Goal: Transaction & Acquisition: Purchase product/service

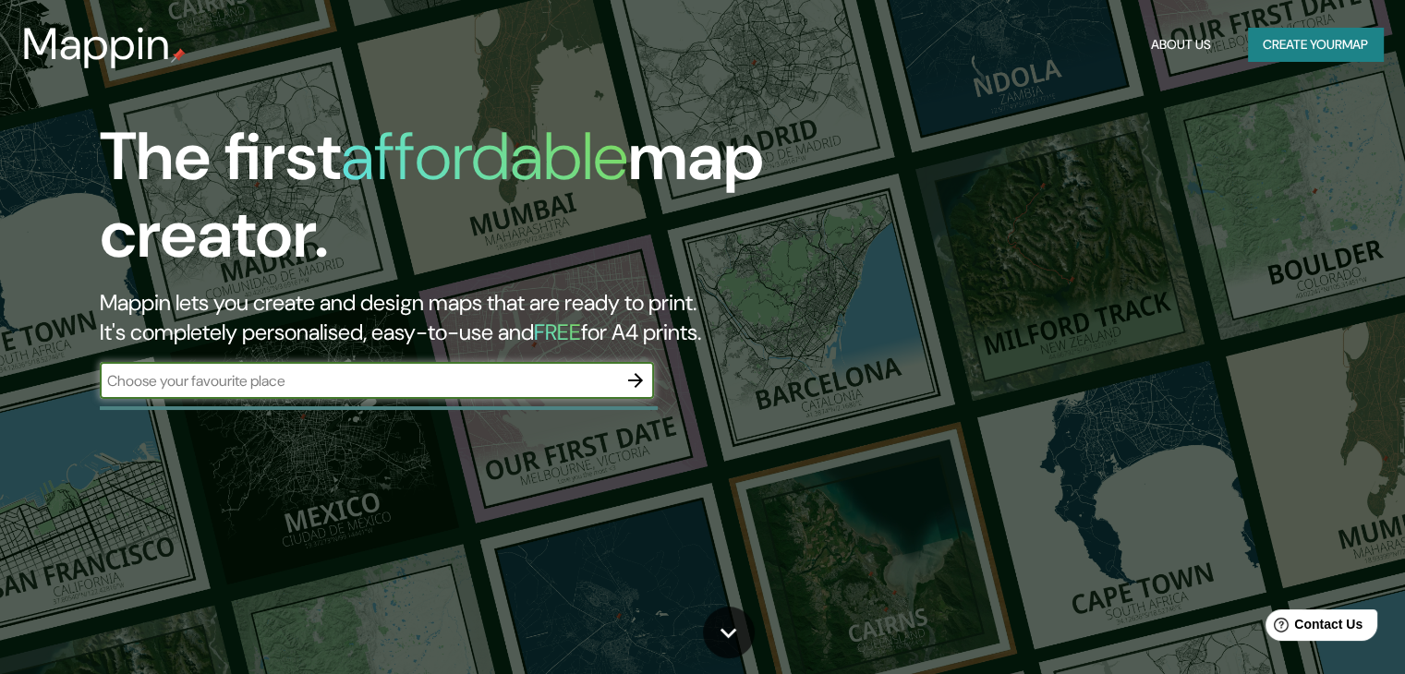
click at [494, 370] on input "text" at bounding box center [358, 380] width 517 height 21
click at [411, 376] on input "text" at bounding box center [358, 380] width 517 height 21
type input "Villa [PERSON_NAME]"
click at [634, 380] on icon "button" at bounding box center [635, 380] width 15 height 15
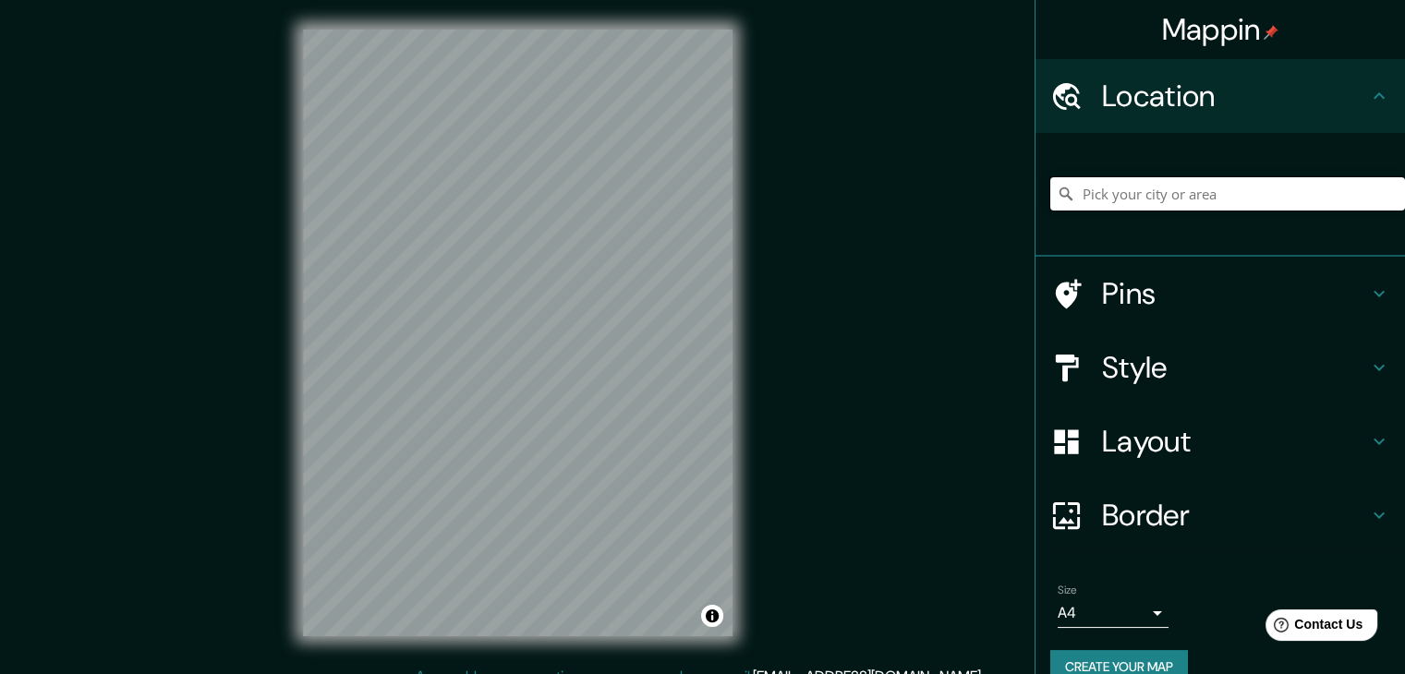
click at [1188, 198] on input "Pick your city or area" at bounding box center [1227, 193] width 355 height 33
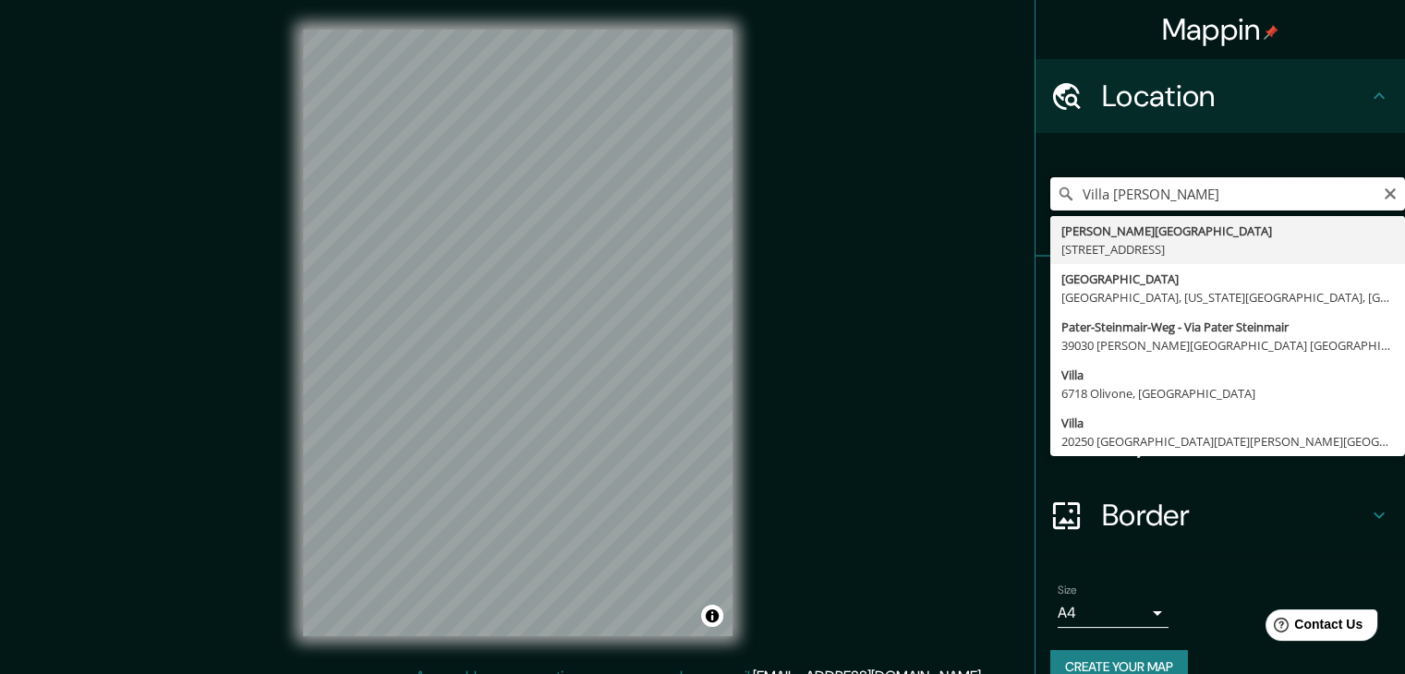
drag, startPoint x: 1158, startPoint y: 179, endPoint x: 995, endPoint y: 214, distance: 167.2
click at [992, 214] on div "Mappin Location [GEOGRAPHIC_DATA][PERSON_NAME], [GEOGRAPHIC_DATA][US_STATE], [G…" at bounding box center [702, 347] width 1405 height 695
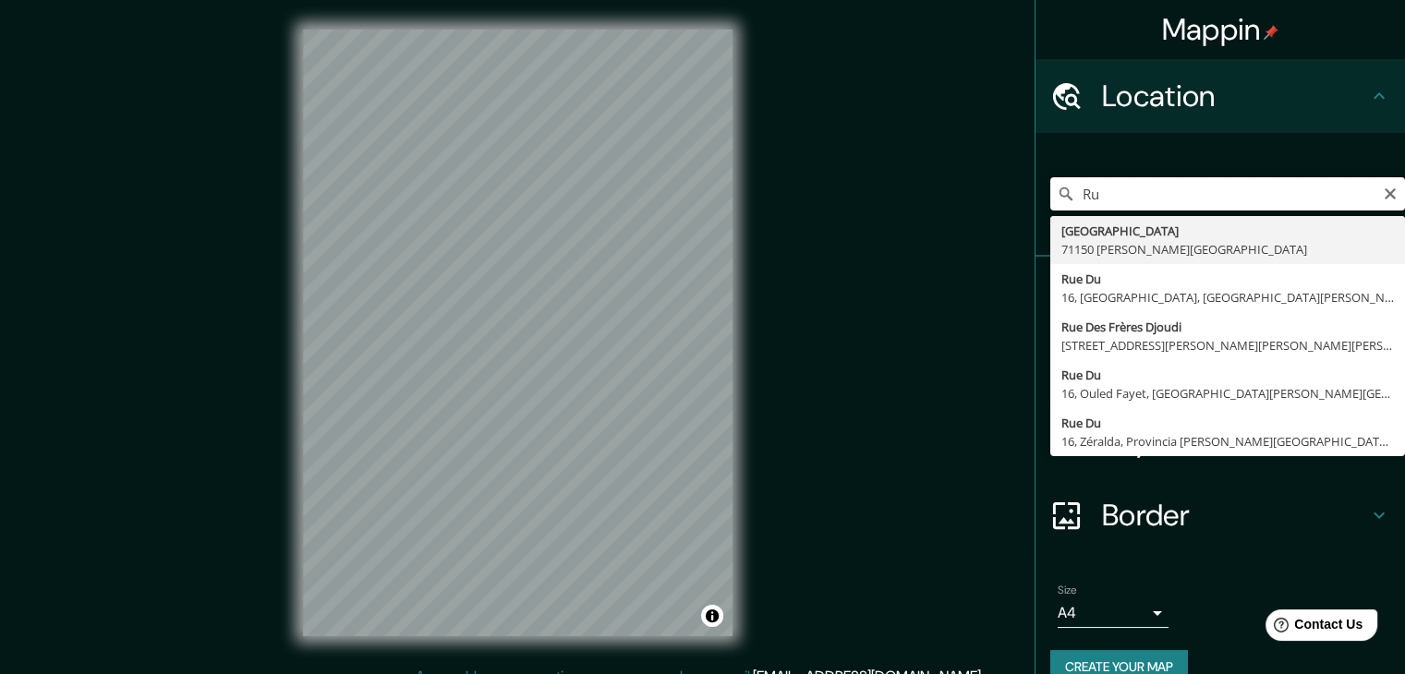
type input "R"
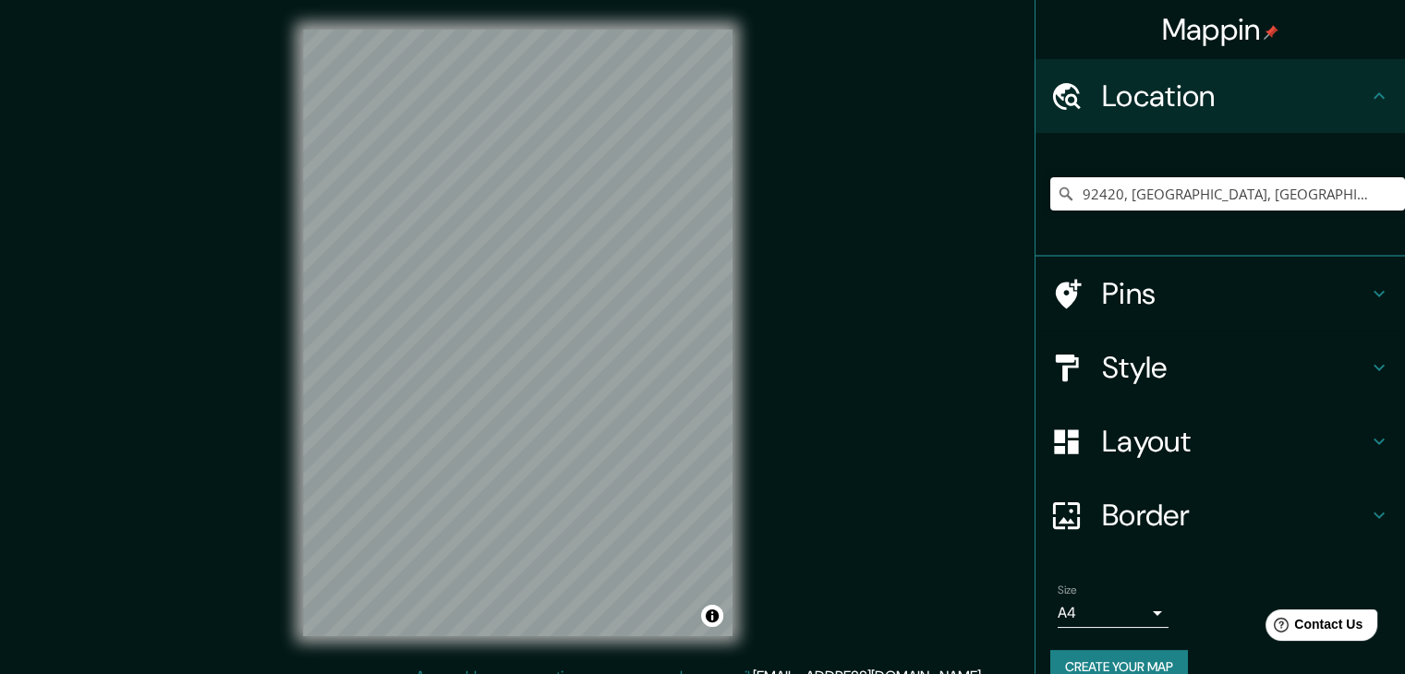
click at [1151, 380] on h4 "Style" at bounding box center [1235, 367] width 266 height 37
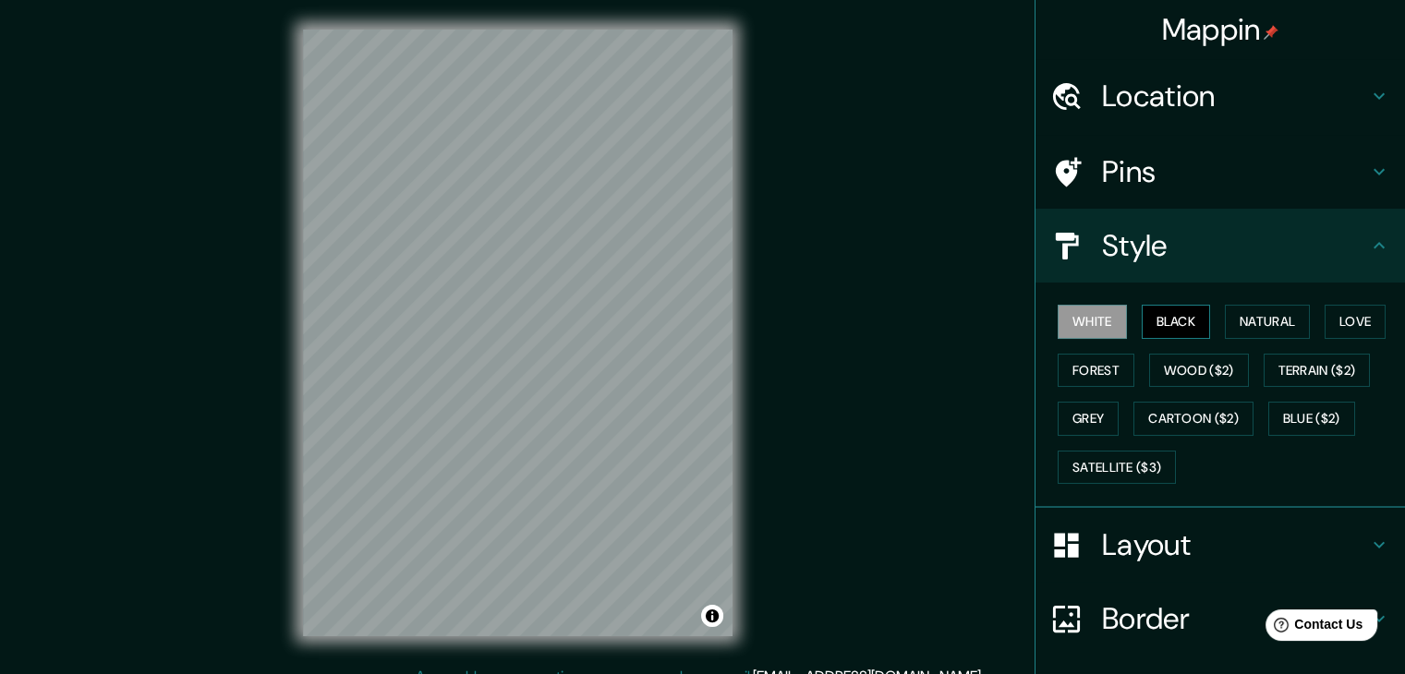
click at [1147, 324] on button "Black" at bounding box center [1175, 322] width 69 height 34
click at [1241, 319] on button "Natural" at bounding box center [1267, 322] width 85 height 34
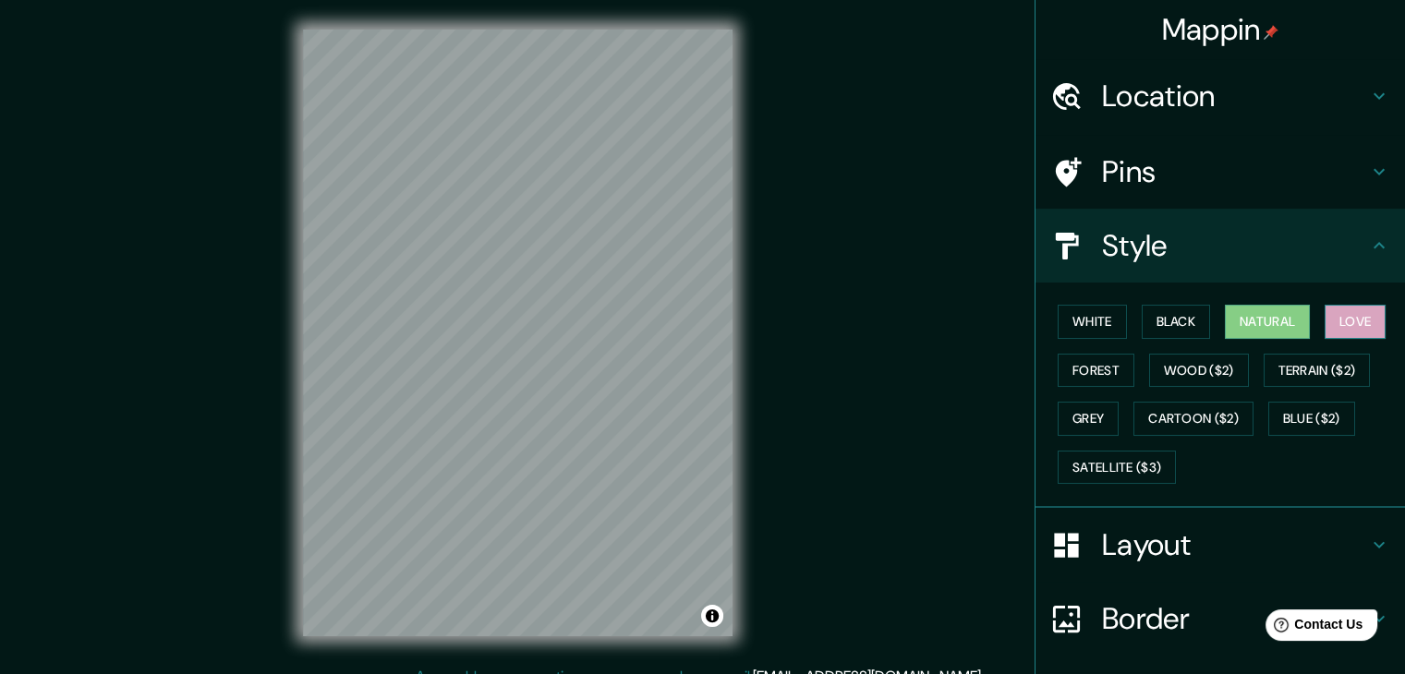
click at [1356, 336] on button "Love" at bounding box center [1354, 322] width 61 height 34
click at [1065, 368] on button "Forest" at bounding box center [1095, 371] width 77 height 34
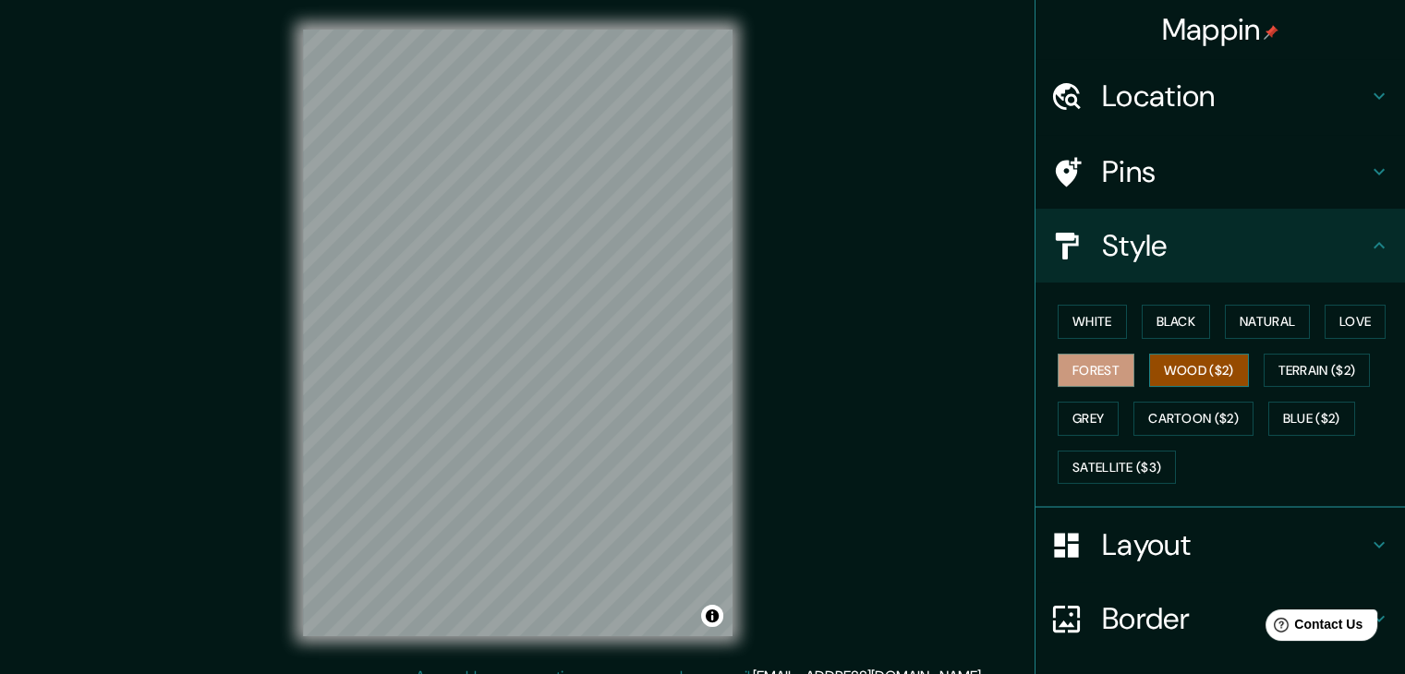
click at [1166, 376] on button "Wood ($2)" at bounding box center [1199, 371] width 100 height 34
click at [1254, 325] on button "Natural" at bounding box center [1267, 322] width 85 height 34
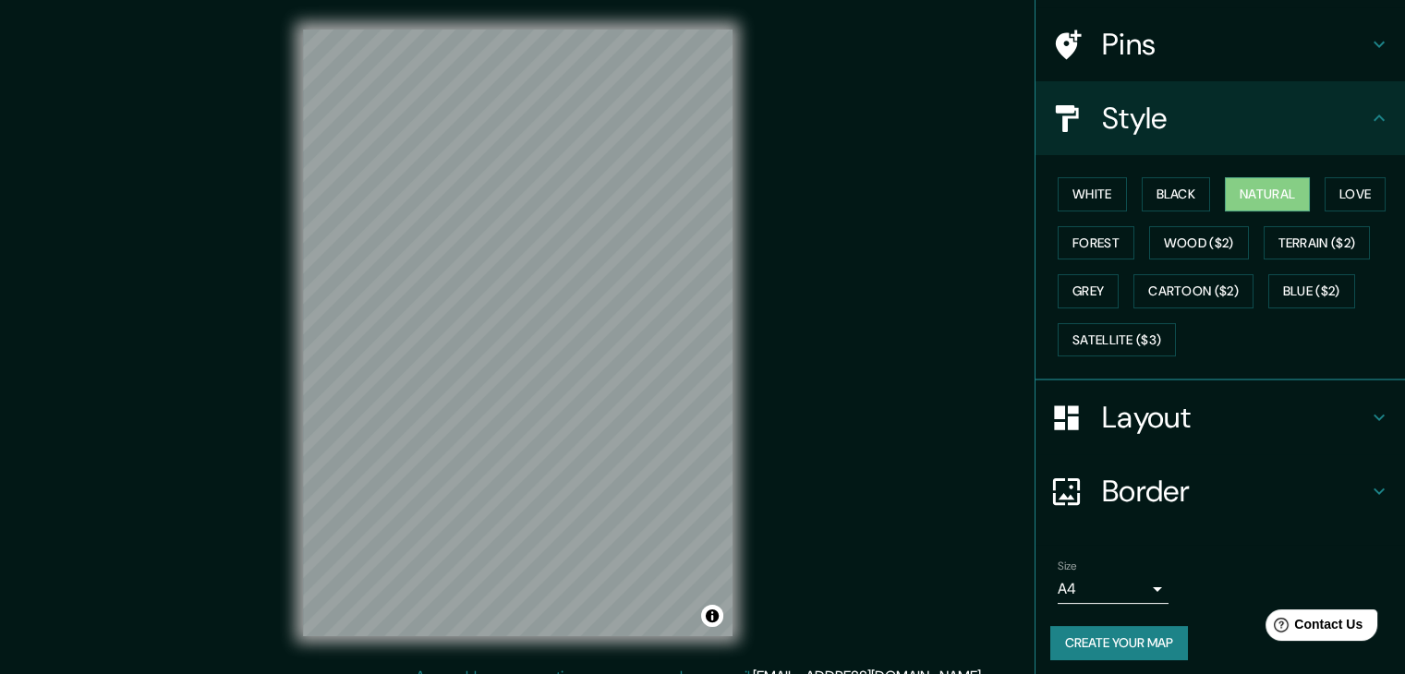
scroll to position [133, 0]
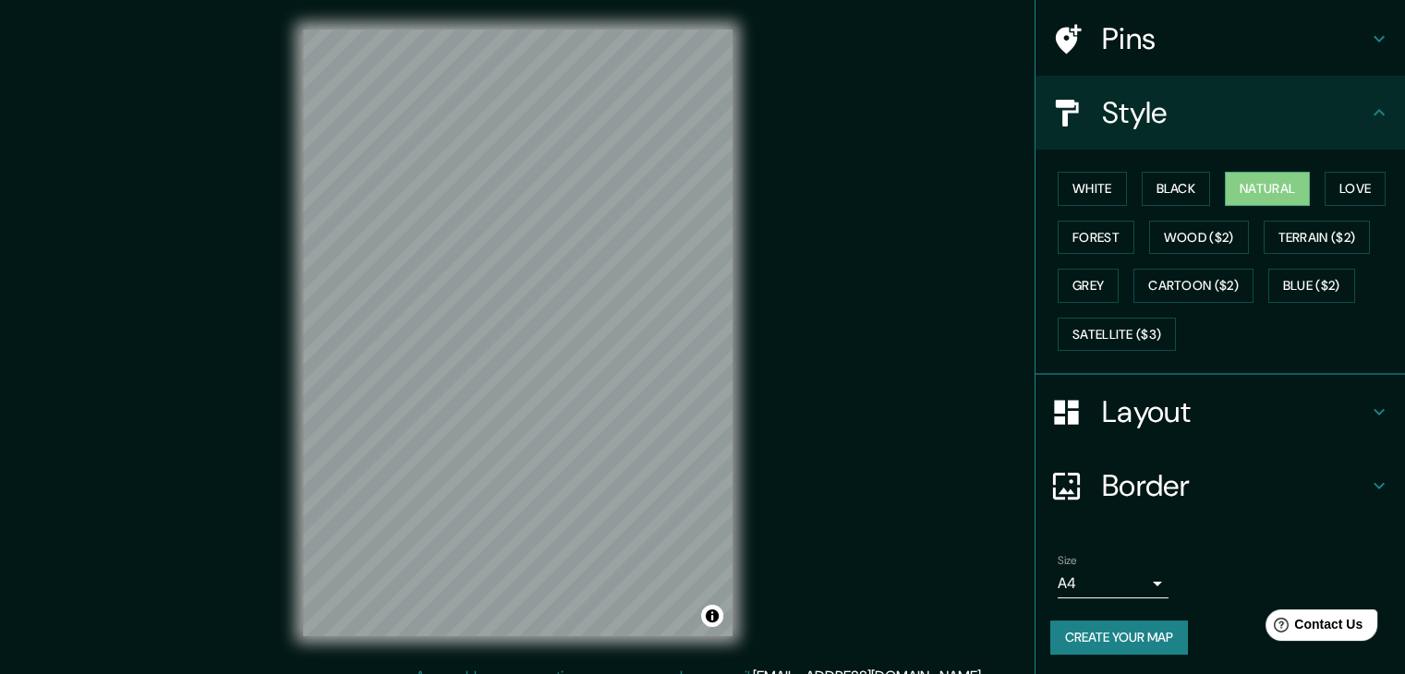
click at [1165, 409] on h4 "Layout" at bounding box center [1235, 411] width 266 height 37
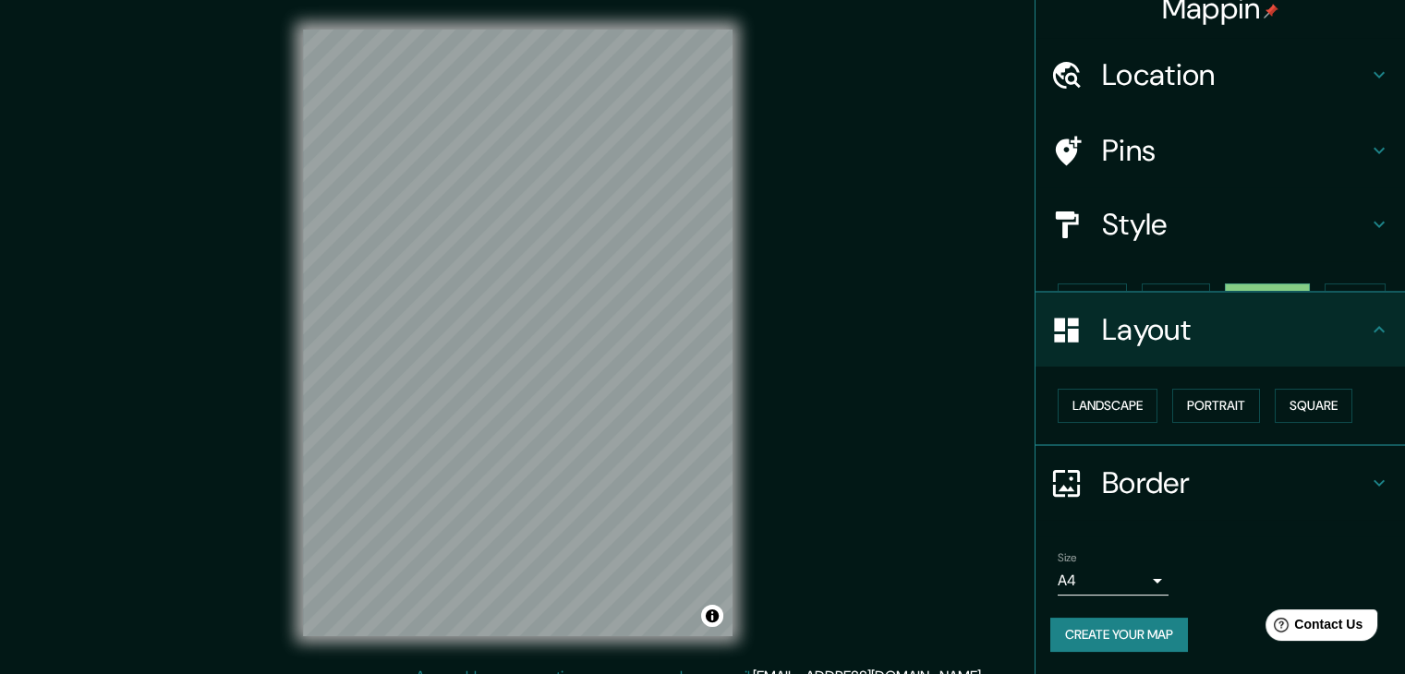
scroll to position [0, 0]
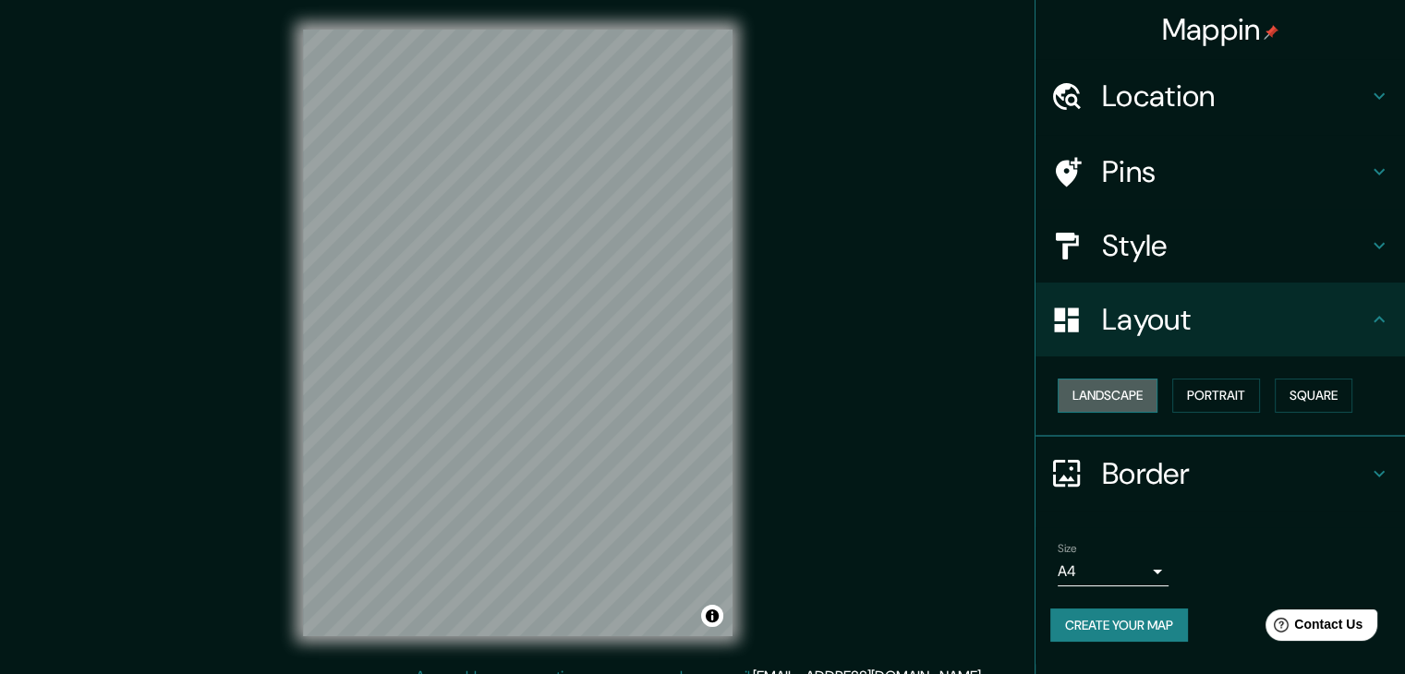
click at [1145, 397] on button "Landscape" at bounding box center [1107, 396] width 100 height 34
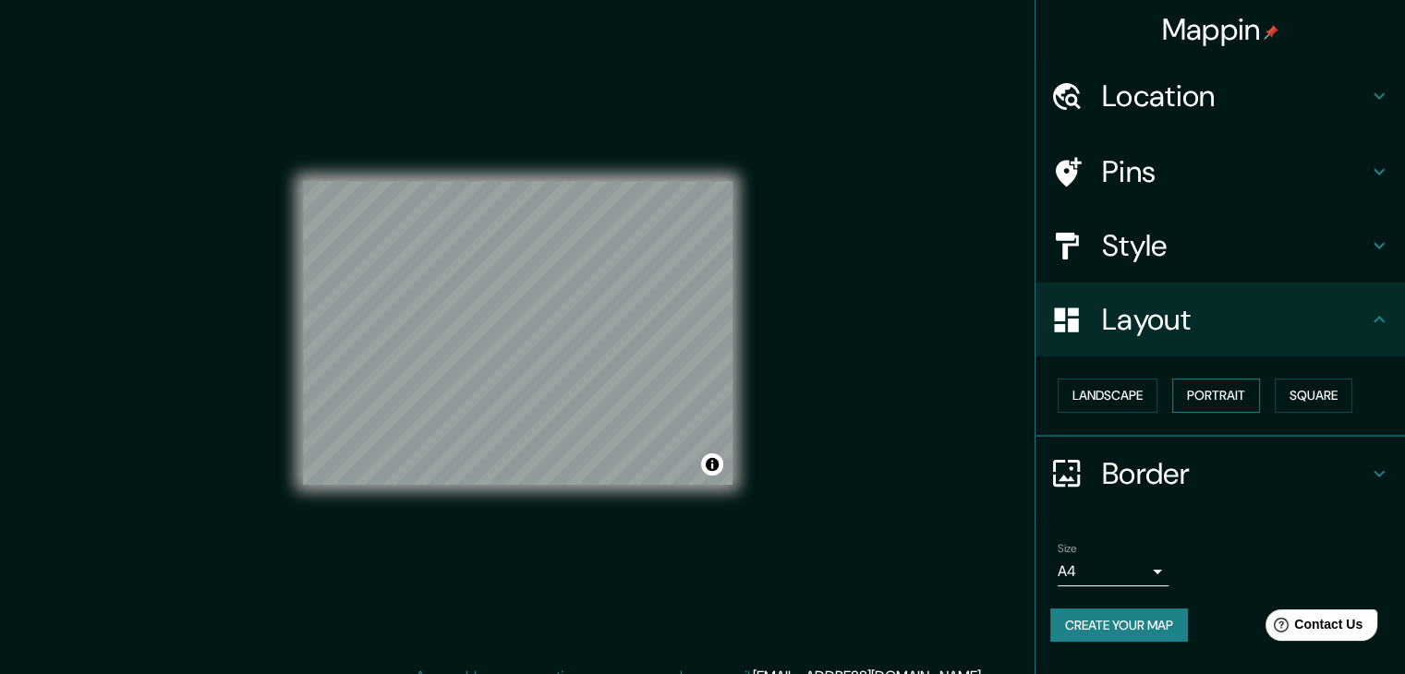
click at [1223, 402] on button "Portrait" at bounding box center [1216, 396] width 88 height 34
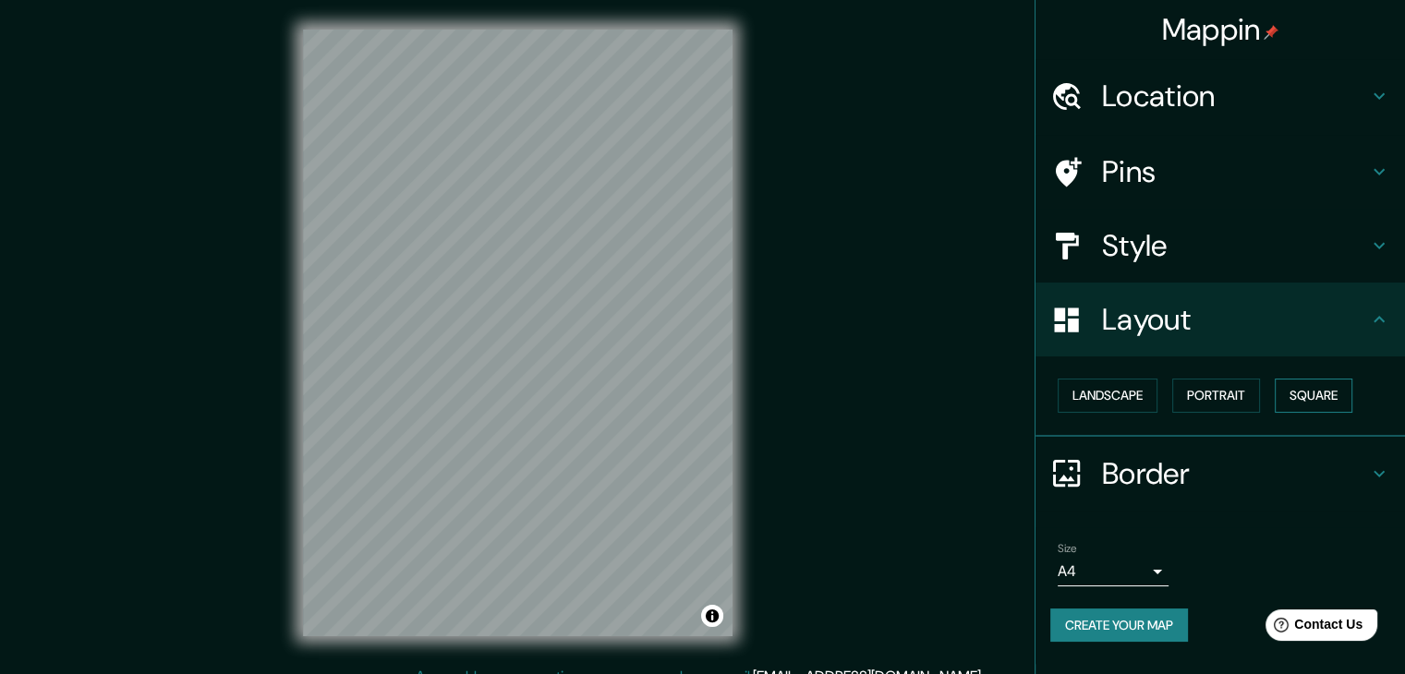
click at [1310, 402] on button "Square" at bounding box center [1313, 396] width 78 height 34
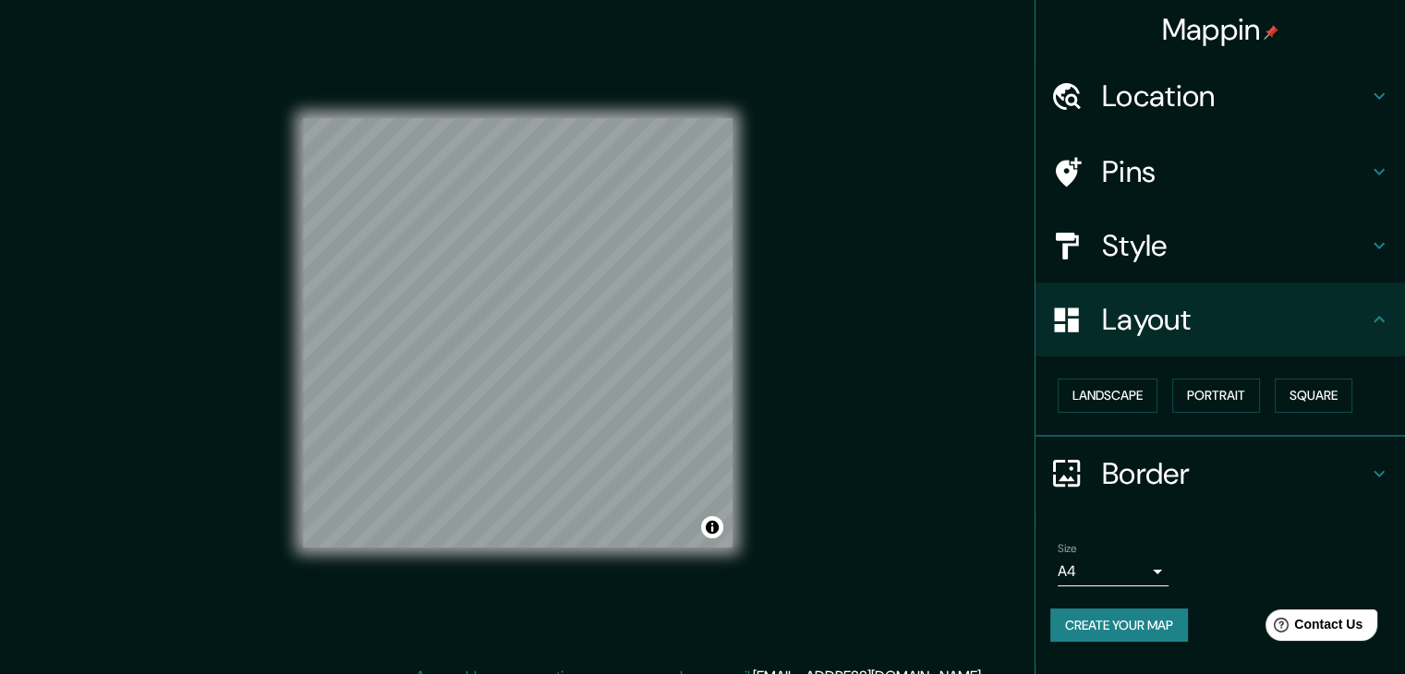
click at [1163, 333] on h4 "Layout" at bounding box center [1235, 319] width 266 height 37
click at [1189, 394] on button "Portrait" at bounding box center [1216, 396] width 88 height 34
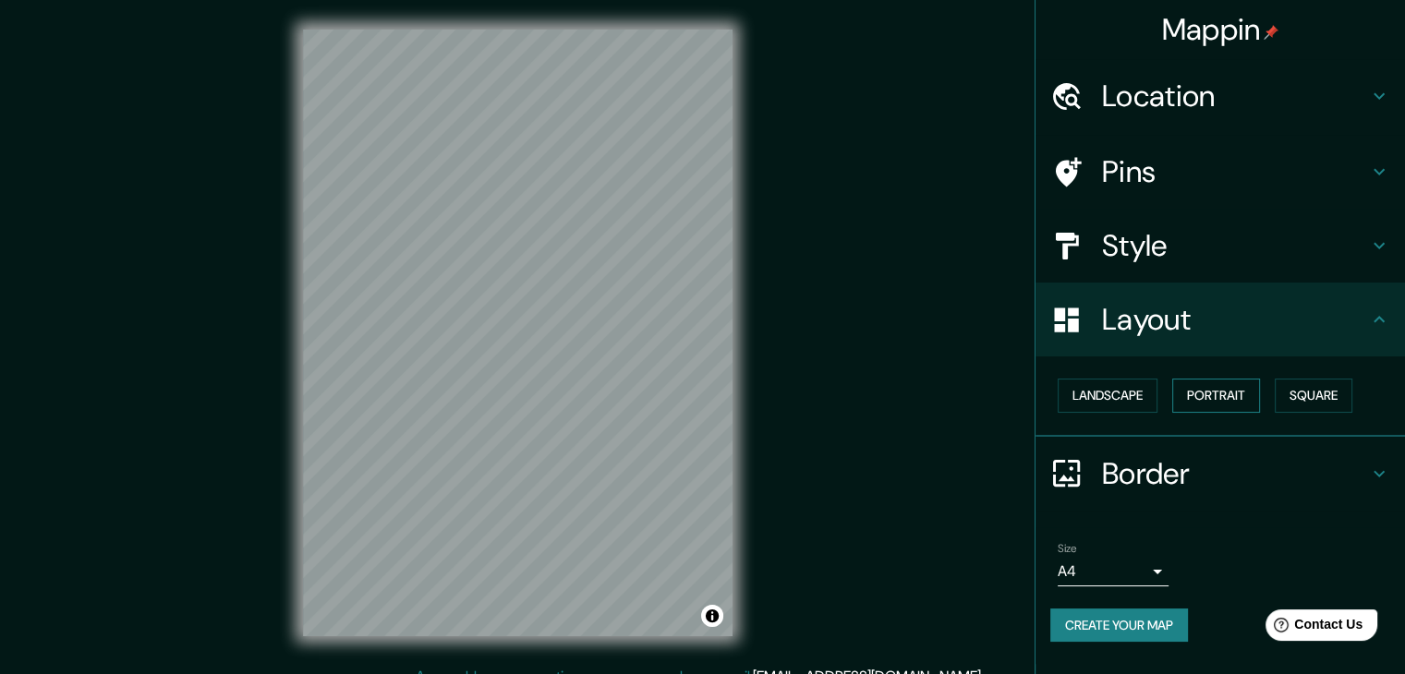
click at [1207, 403] on button "Portrait" at bounding box center [1216, 396] width 88 height 34
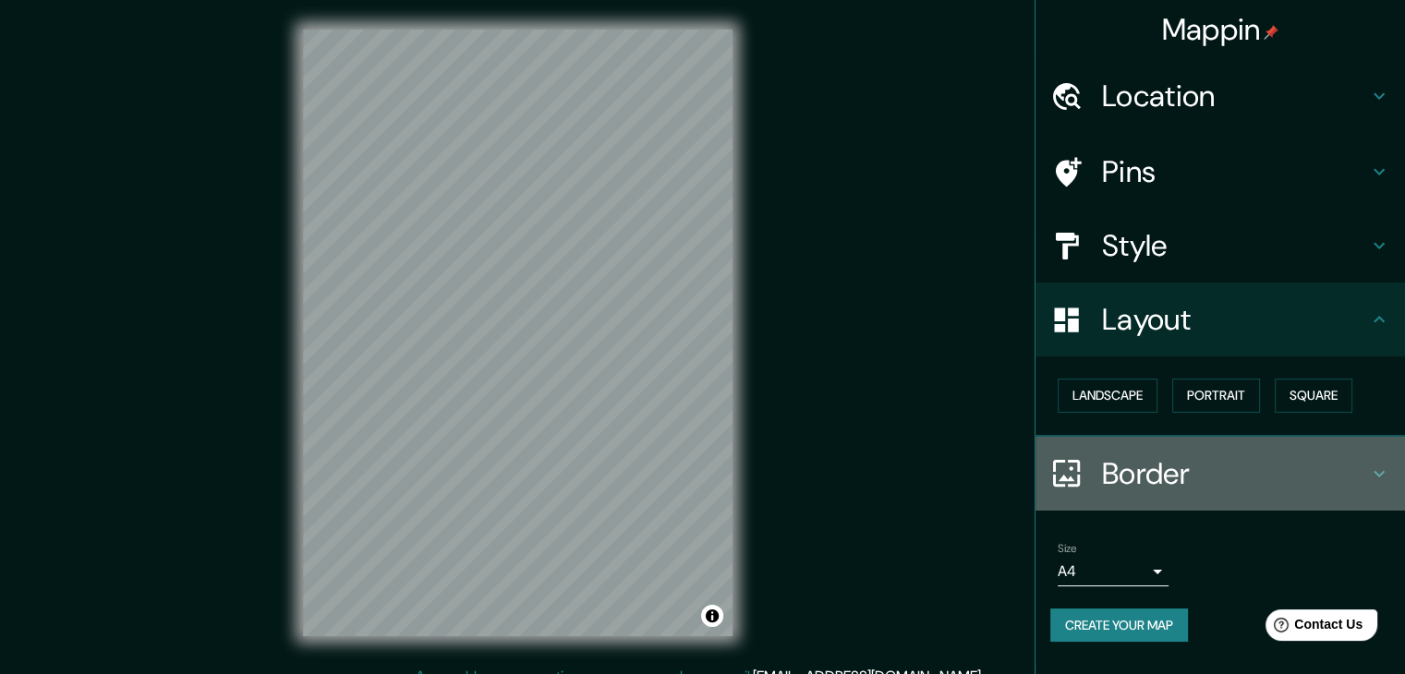
click at [1157, 463] on h4 "Border" at bounding box center [1235, 473] width 266 height 37
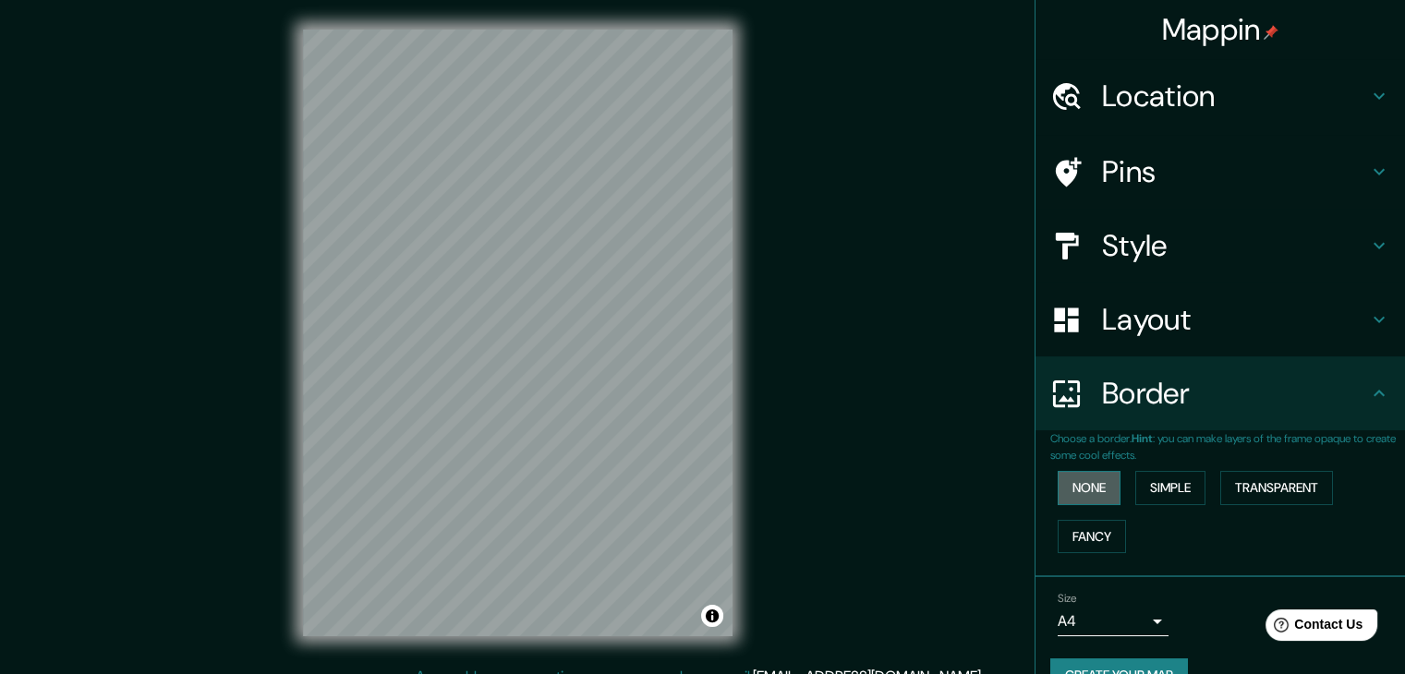
click at [1097, 493] on button "None" at bounding box center [1088, 488] width 63 height 34
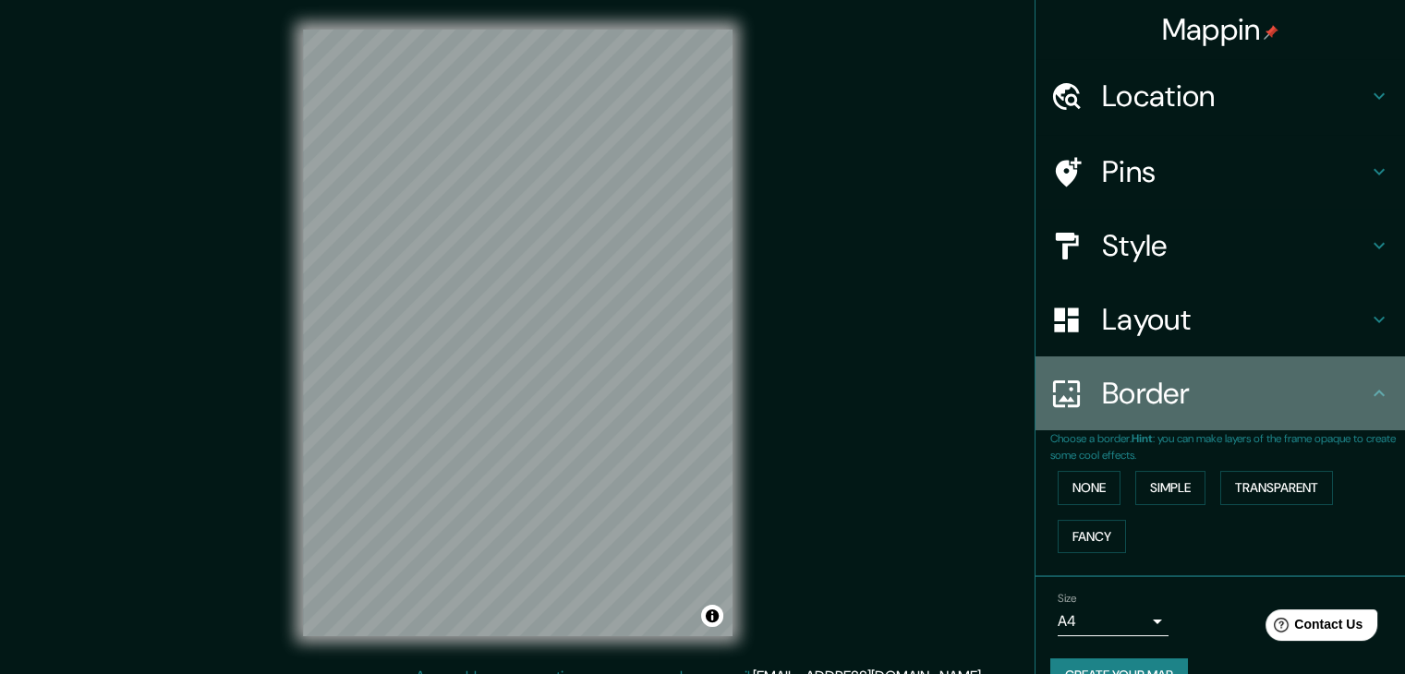
click at [1141, 407] on h4 "Border" at bounding box center [1235, 393] width 266 height 37
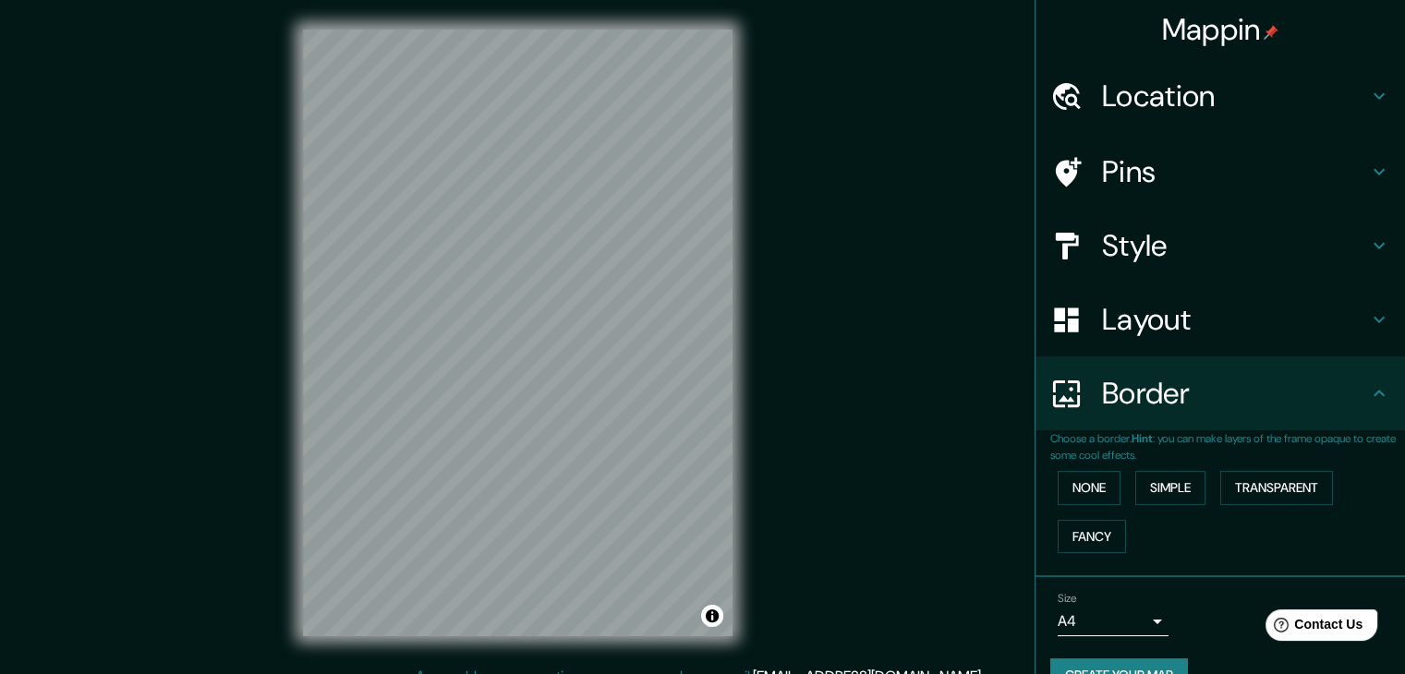
click at [1095, 117] on div "Location" at bounding box center [1219, 96] width 369 height 74
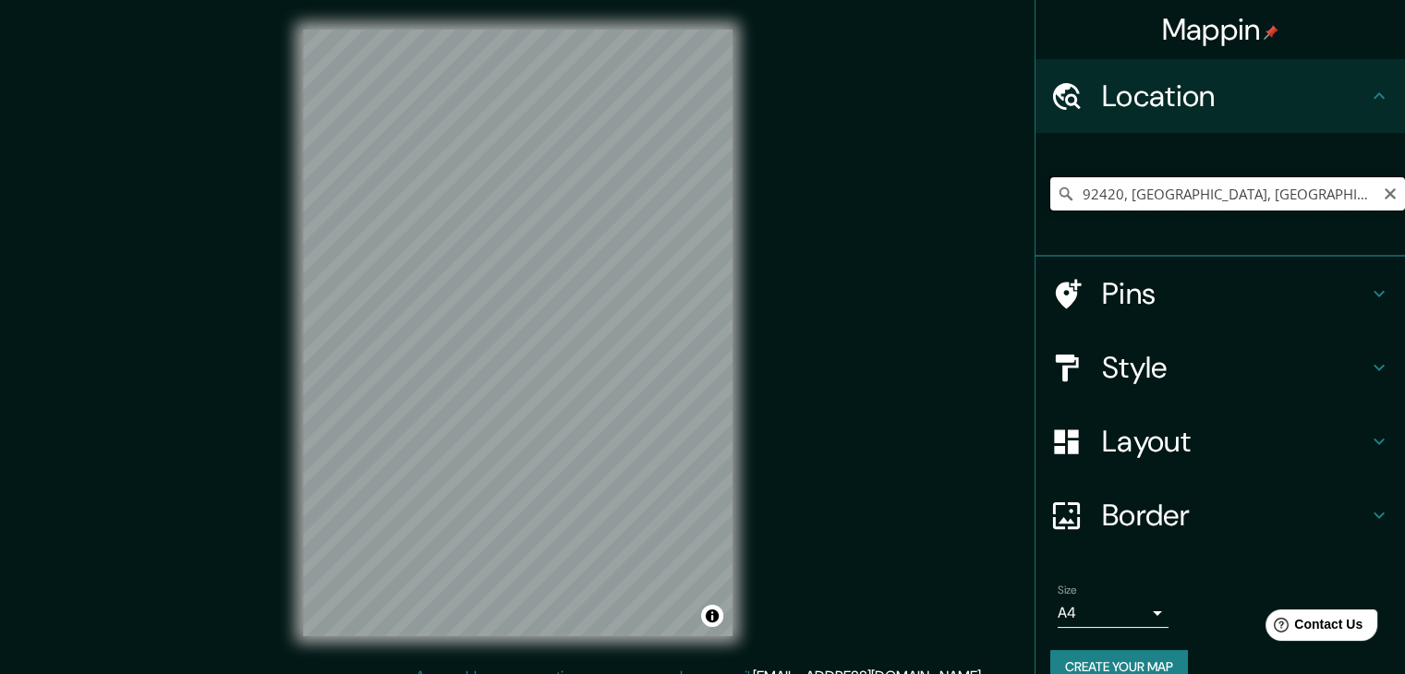
click at [1334, 197] on input "92420, [GEOGRAPHIC_DATA], [GEOGRAPHIC_DATA][PERSON_NAME][GEOGRAPHIC_DATA]" at bounding box center [1227, 193] width 355 height 33
click at [1357, 197] on input "92420, [GEOGRAPHIC_DATA], [GEOGRAPHIC_DATA][PERSON_NAME][GEOGRAPHIC_DATA]" at bounding box center [1227, 193] width 355 height 33
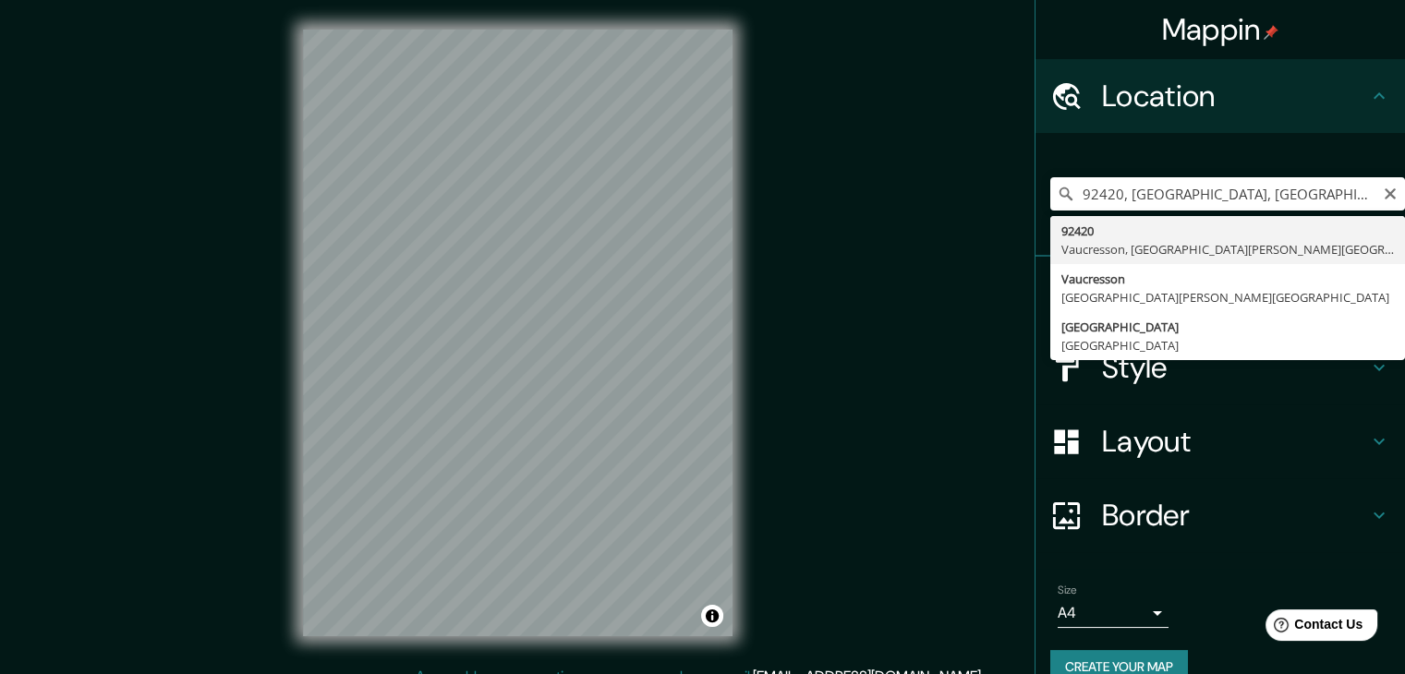
type input "92420, [GEOGRAPHIC_DATA], [GEOGRAPHIC_DATA][PERSON_NAME][GEOGRAPHIC_DATA]"
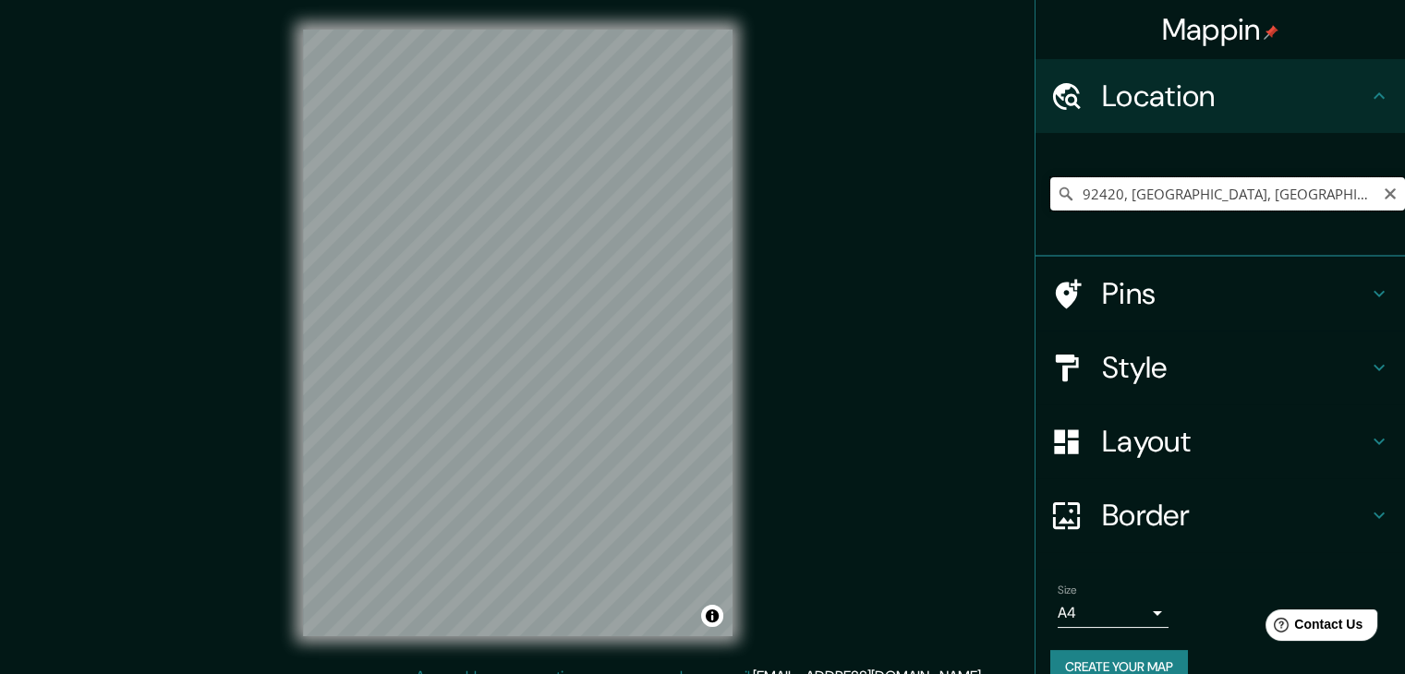
click at [1201, 193] on input "92420, [GEOGRAPHIC_DATA], [GEOGRAPHIC_DATA][PERSON_NAME][GEOGRAPHIC_DATA]" at bounding box center [1227, 193] width 355 height 33
click at [1383, 187] on icon "Clear" at bounding box center [1390, 194] width 15 height 15
click at [1316, 196] on input "Pick your city or area" at bounding box center [1227, 193] width 355 height 33
type input "[GEOGRAPHIC_DATA], [GEOGRAPHIC_DATA], [GEOGRAPHIC_DATA], [GEOGRAPHIC_DATA]"
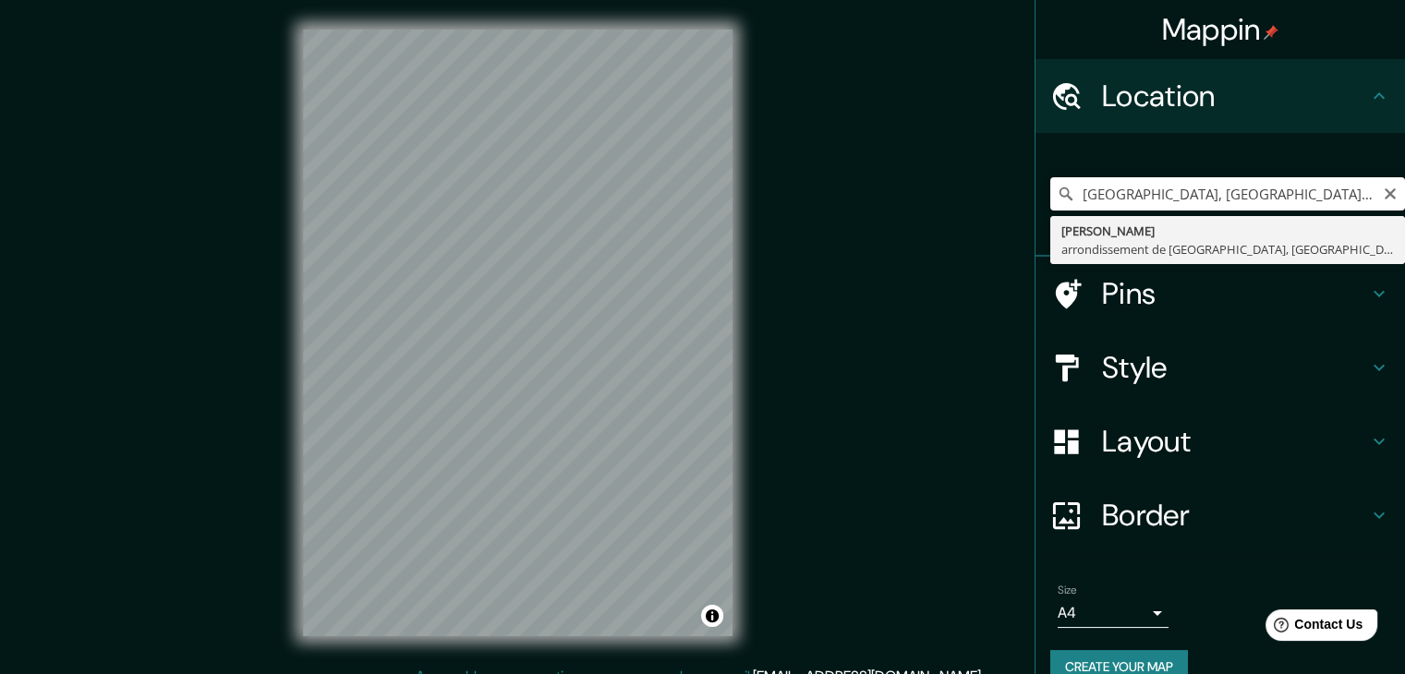
click at [1384, 189] on icon "Clear" at bounding box center [1389, 193] width 11 height 11
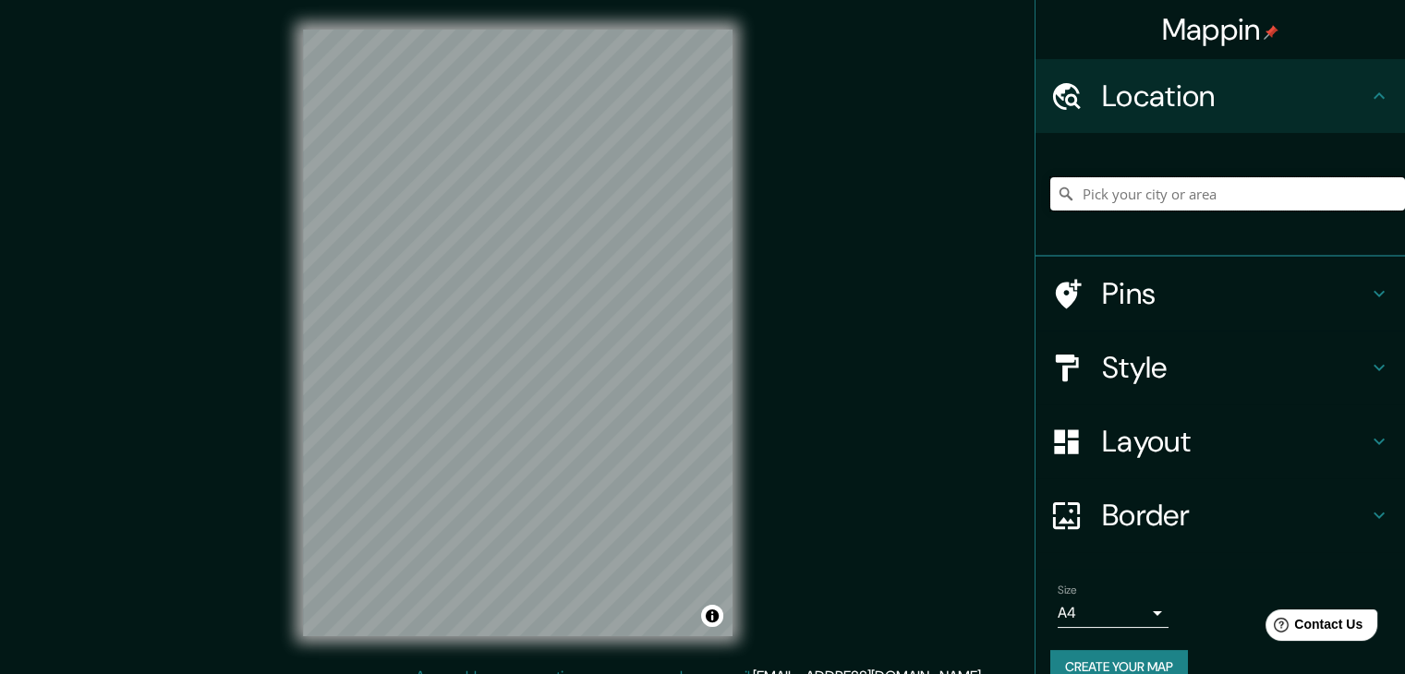
click at [1310, 189] on input "Pick your city or area" at bounding box center [1227, 193] width 355 height 33
paste input "48°50′49″N 2°10′37″E"
type input "[STREET_ADDRESS]"
click at [1383, 190] on icon "Clear" at bounding box center [1390, 194] width 15 height 15
click at [1319, 195] on input "Pick your city or area" at bounding box center [1227, 193] width 355 height 33
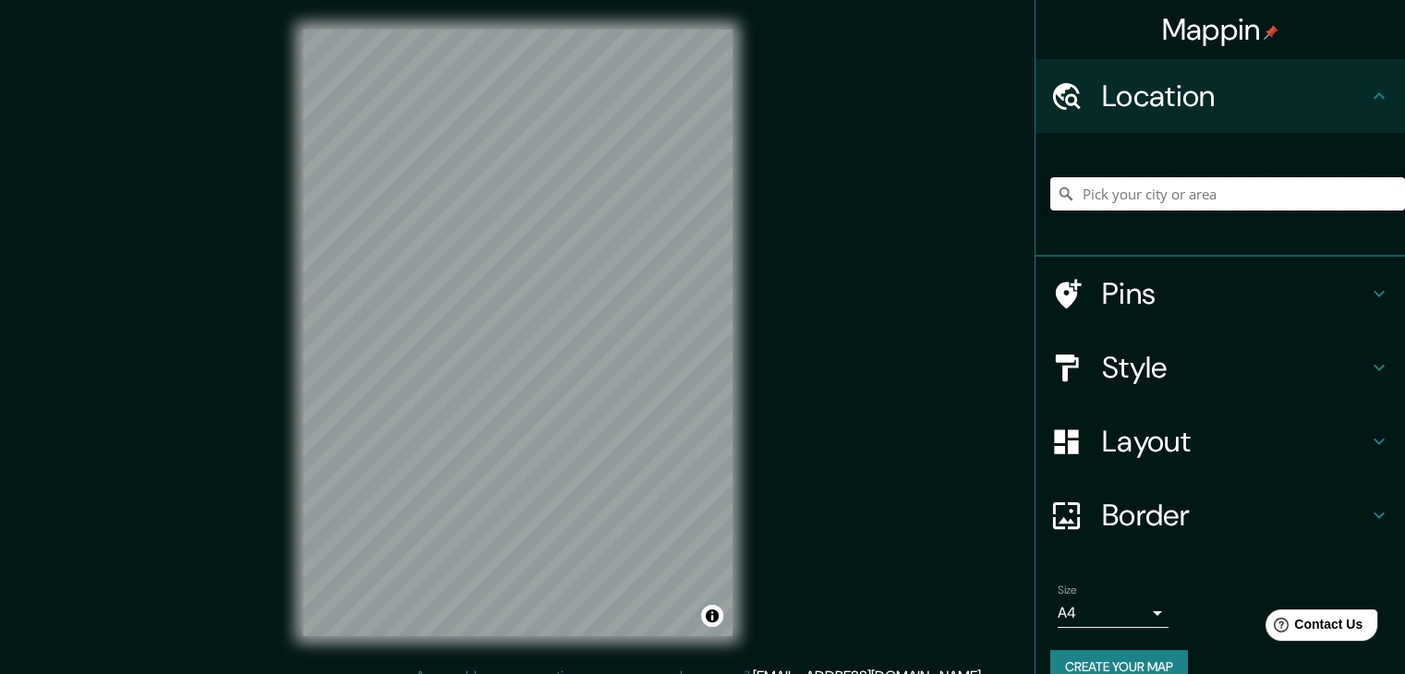
paste input "rue du Professeur-[PERSON_NAME] (17)"
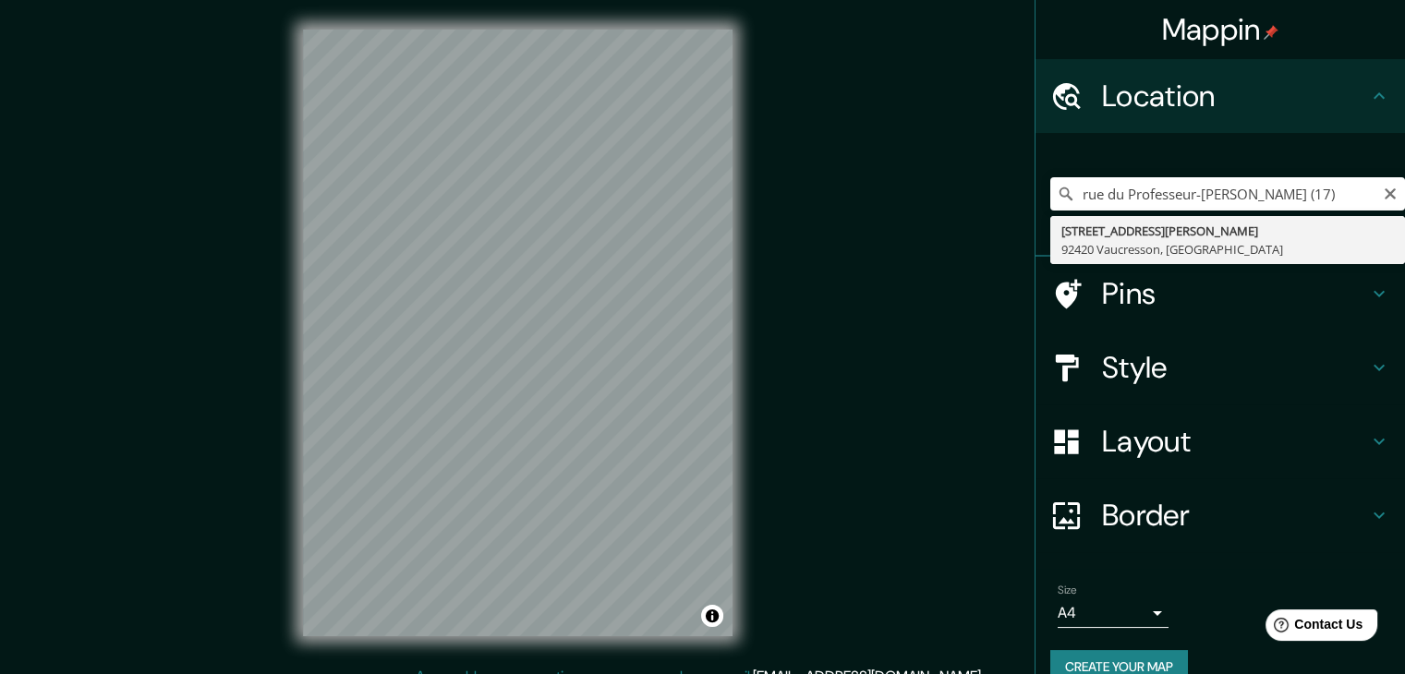
type input "[STREET_ADDRESS][PERSON_NAME]"
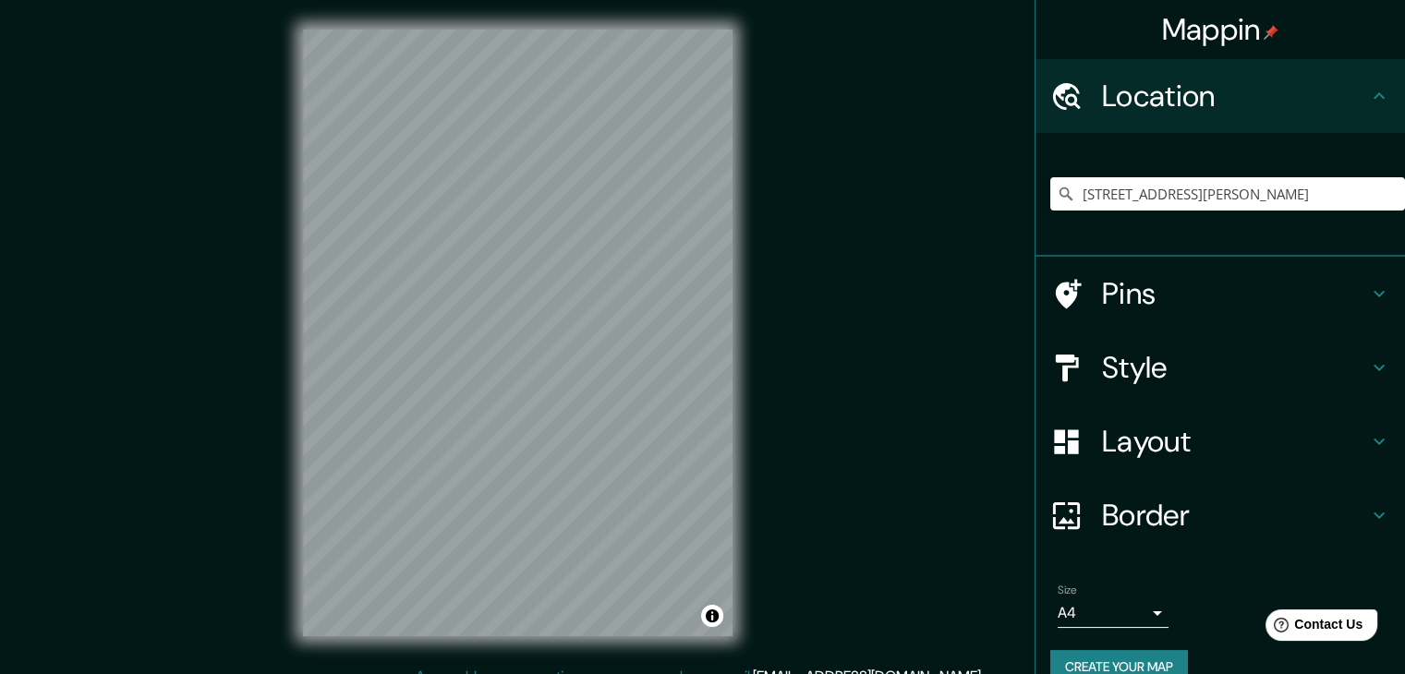
click at [1140, 450] on h4 "Layout" at bounding box center [1235, 441] width 266 height 37
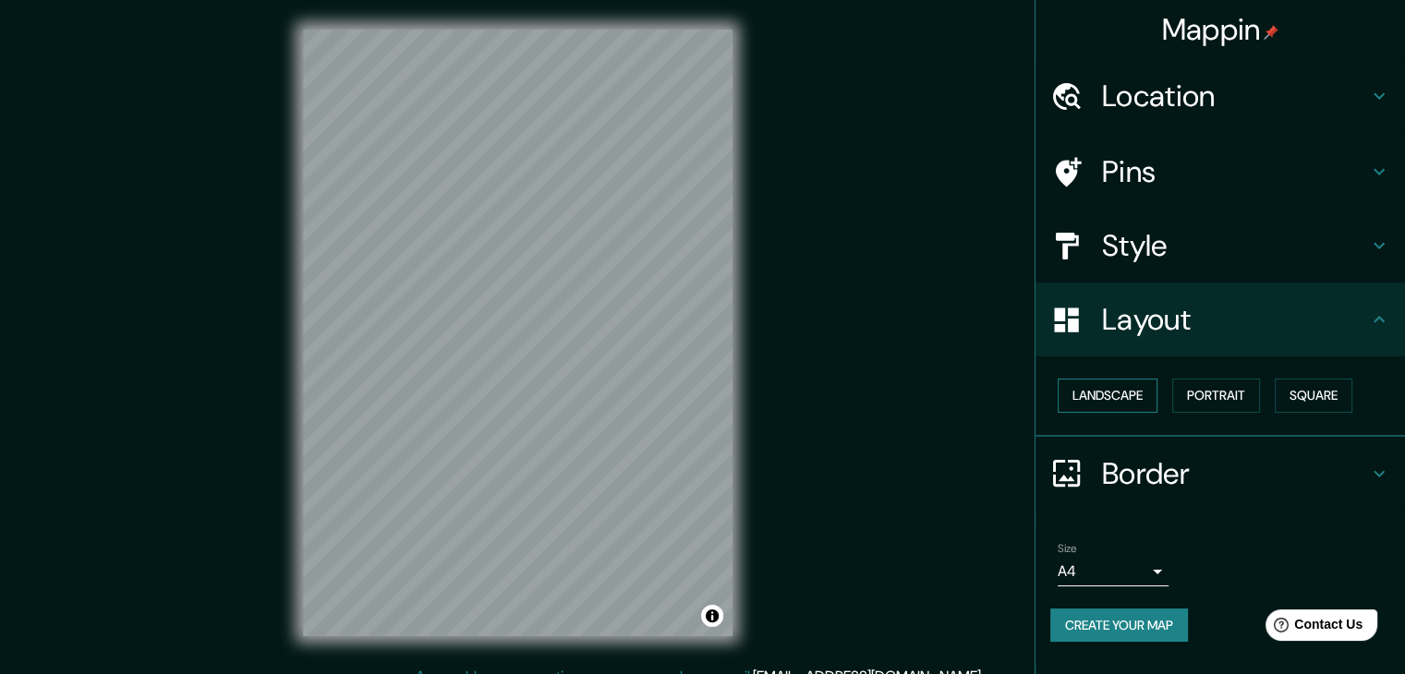
click at [1133, 395] on button "Landscape" at bounding box center [1107, 396] width 100 height 34
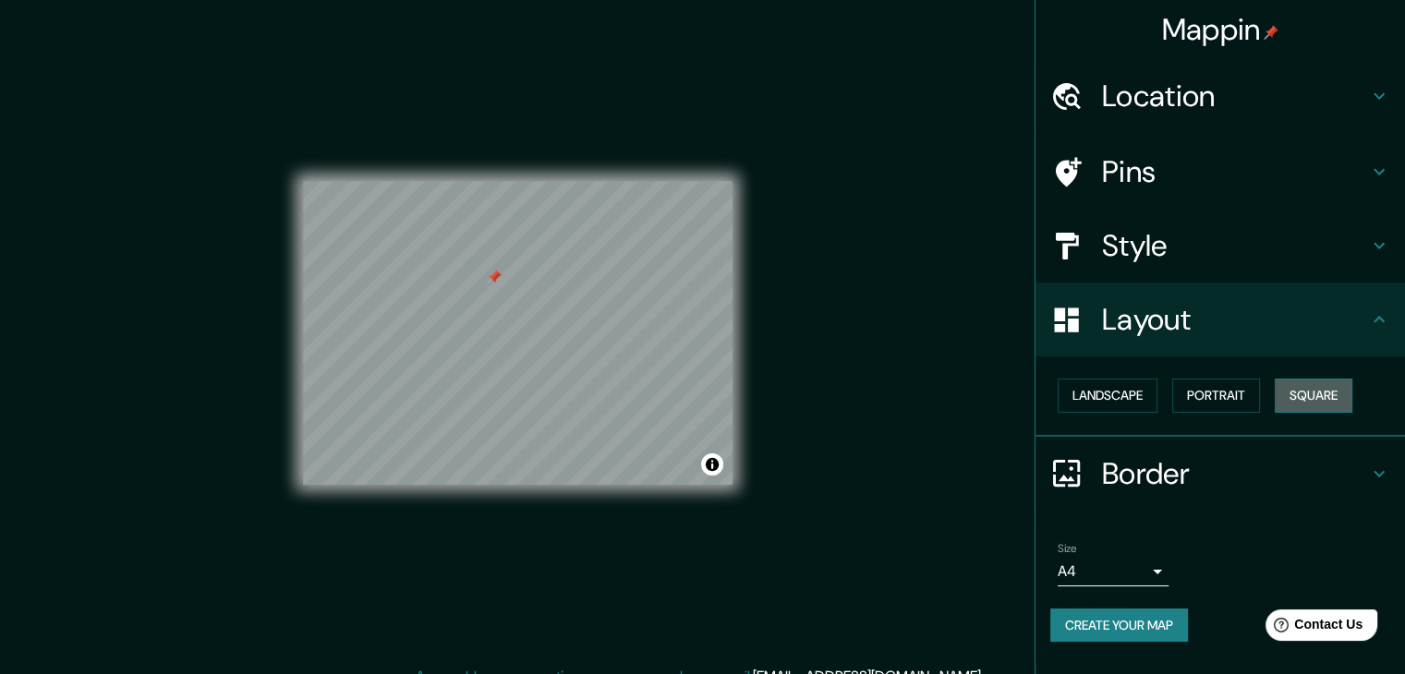
click at [1324, 402] on button "Square" at bounding box center [1313, 396] width 78 height 34
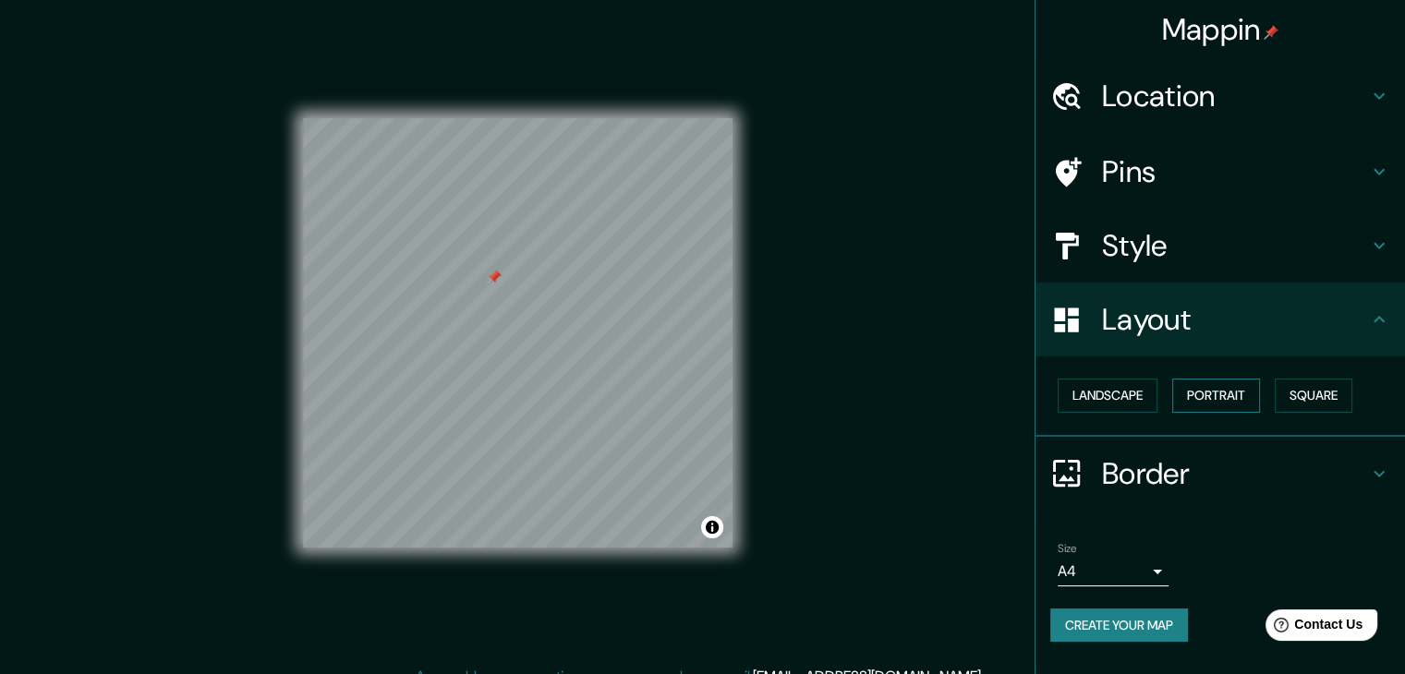
click at [1227, 396] on button "Portrait" at bounding box center [1216, 396] width 88 height 34
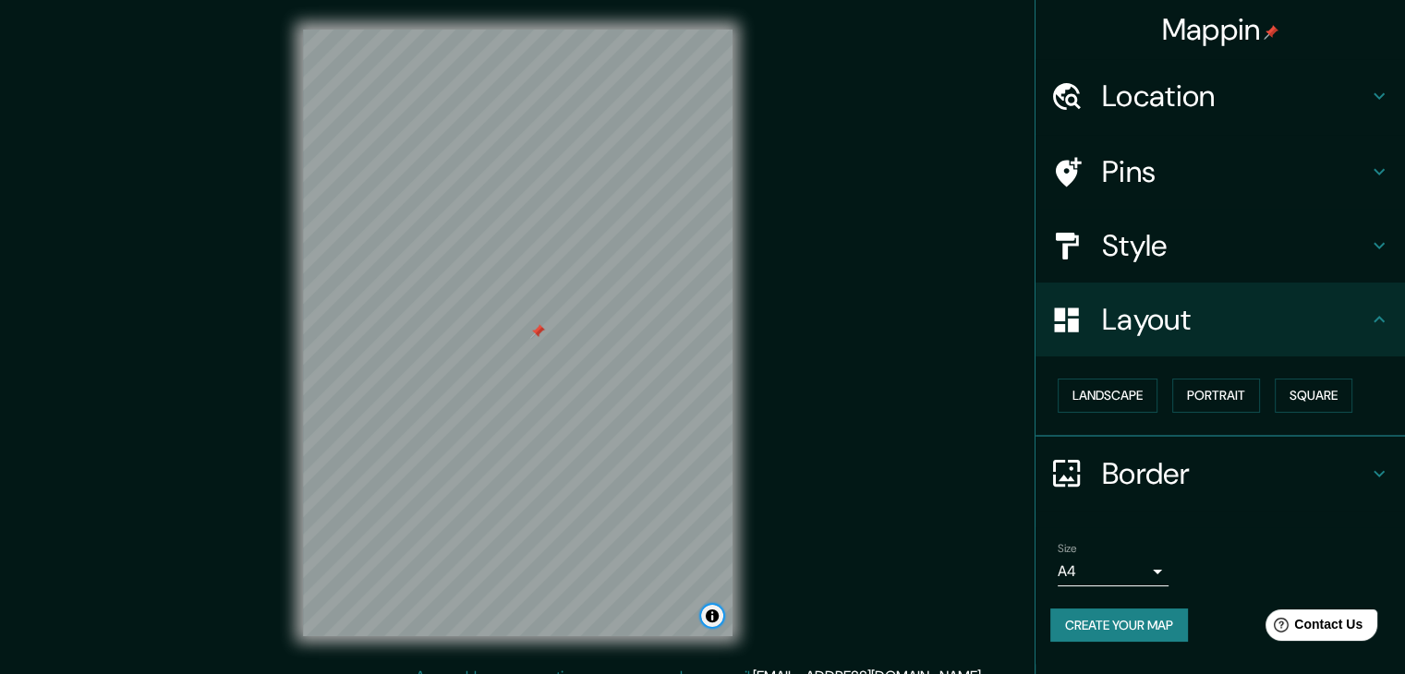
click at [713, 619] on button "Toggle attribution" at bounding box center [712, 616] width 22 height 22
click at [712, 614] on button "Toggle attribution" at bounding box center [712, 616] width 22 height 22
click at [674, 618] on link "Improve this map" at bounding box center [651, 616] width 91 height 13
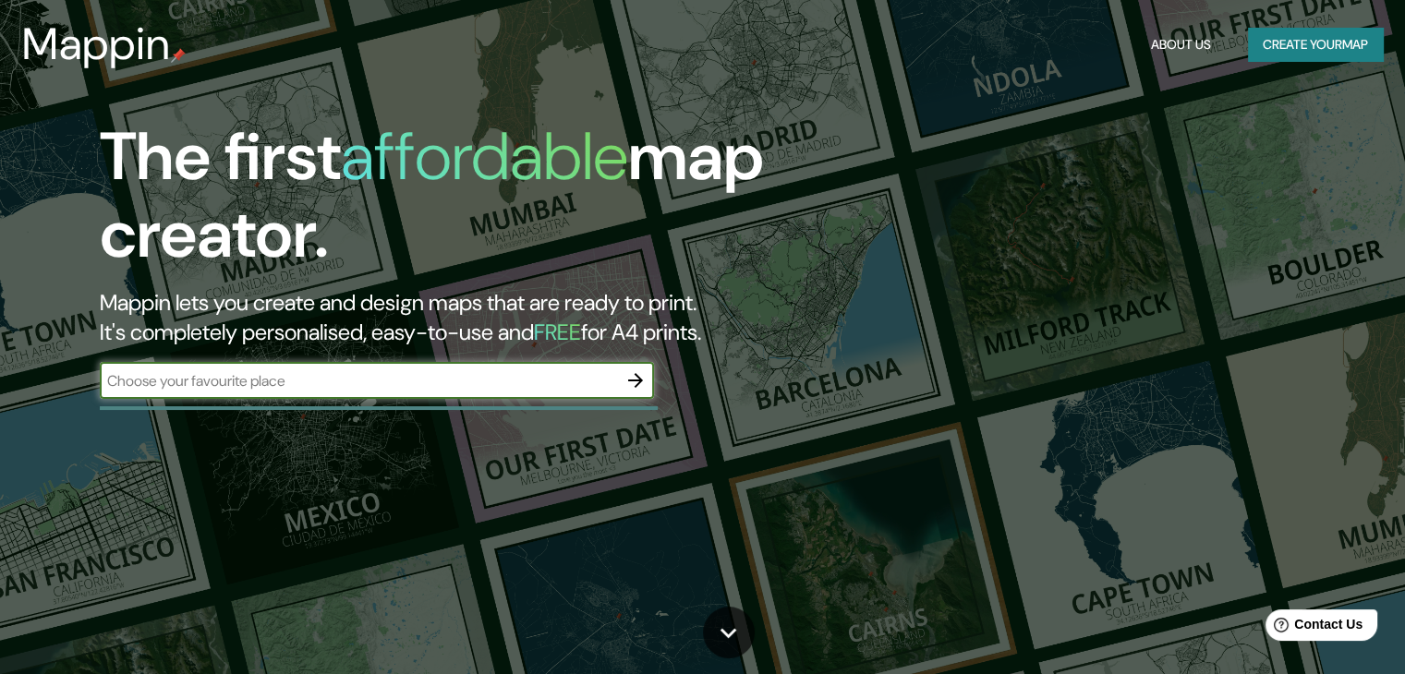
click at [558, 388] on input "text" at bounding box center [358, 380] width 517 height 21
type input "rue du Professeur-[PERSON_NAME] (17)"
click at [627, 381] on icon "button" at bounding box center [635, 380] width 22 height 22
